Goal: Navigation & Orientation: Find specific page/section

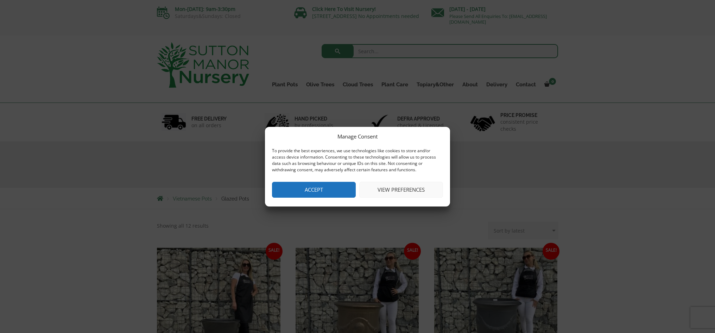
click at [325, 189] on button "Accept" at bounding box center [314, 190] width 84 height 16
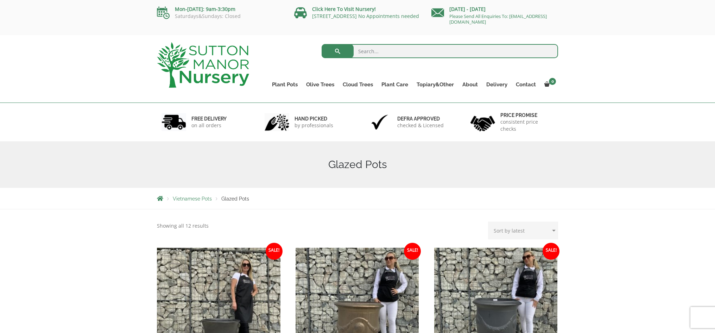
scroll to position [0, 0]
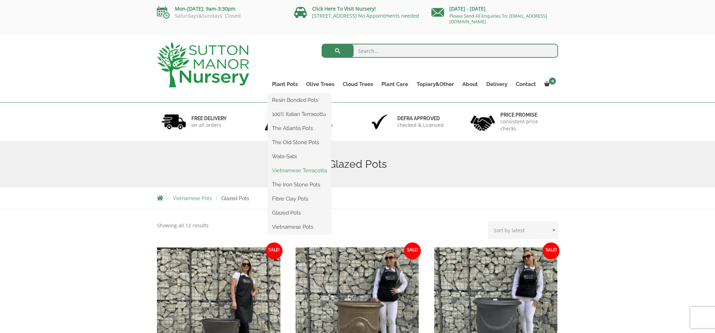
click at [283, 169] on link "Vietnamese Terracotta" at bounding box center [299, 170] width 63 height 11
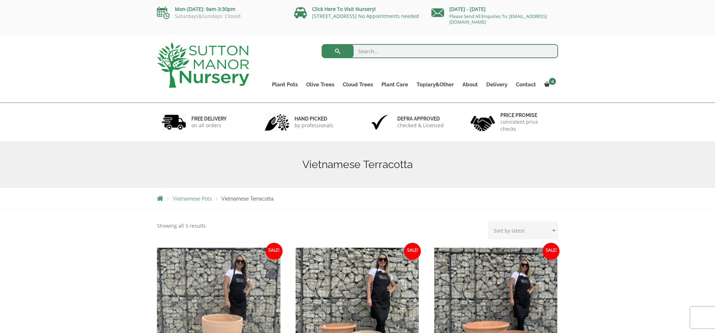
scroll to position [0, 0]
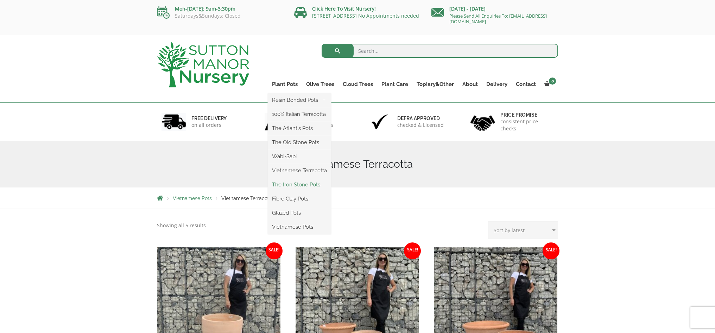
click at [288, 185] on link "The Iron Stone Pots" at bounding box center [299, 184] width 63 height 11
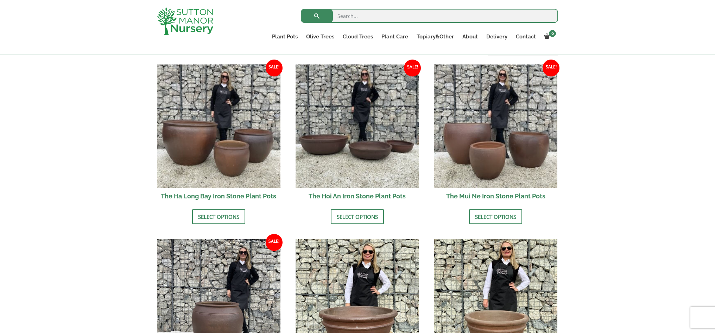
scroll to position [256, 0]
